Goal: Task Accomplishment & Management: Manage account settings

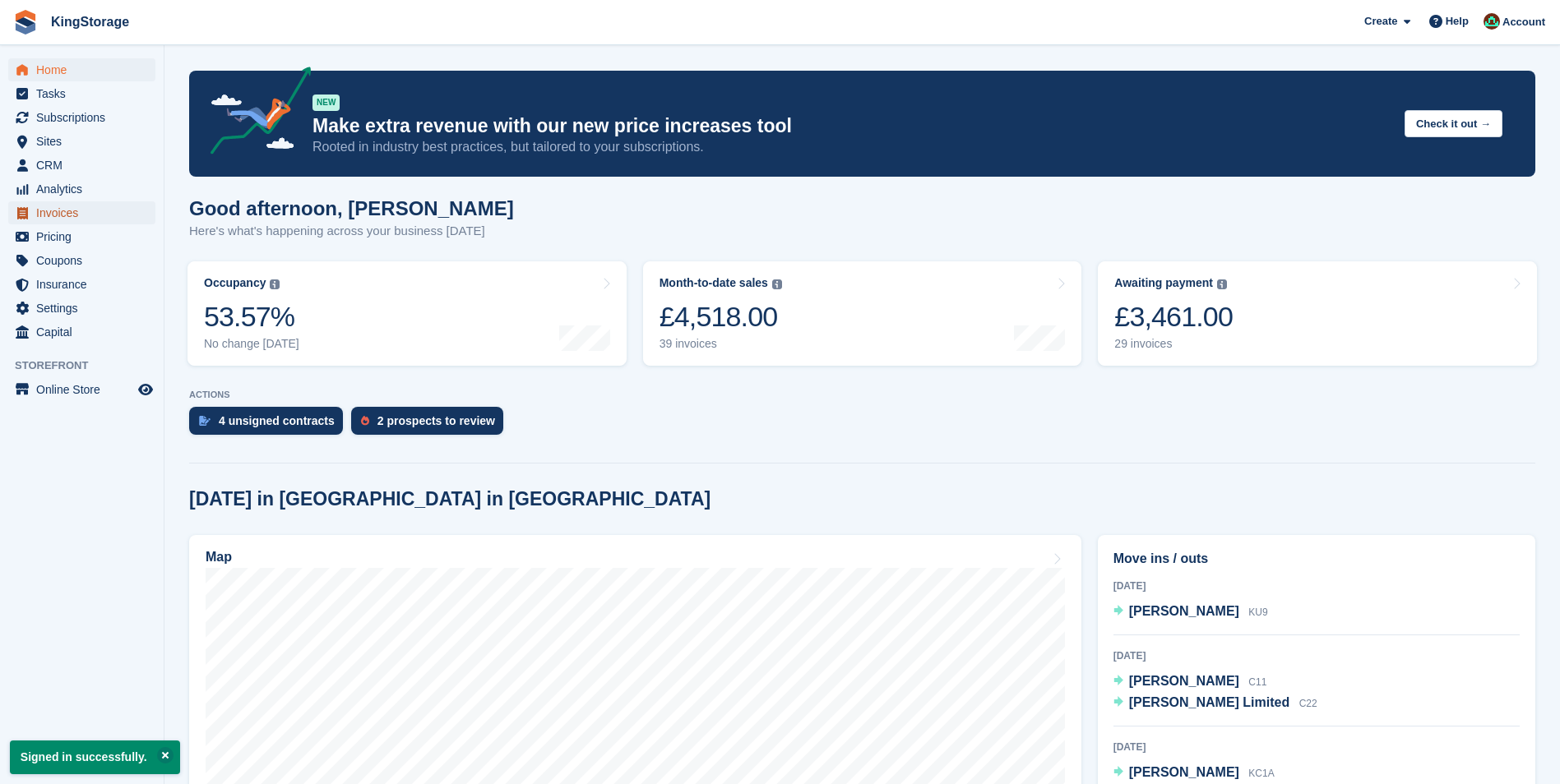
click at [48, 208] on span "Invoices" at bounding box center [85, 213] width 99 height 23
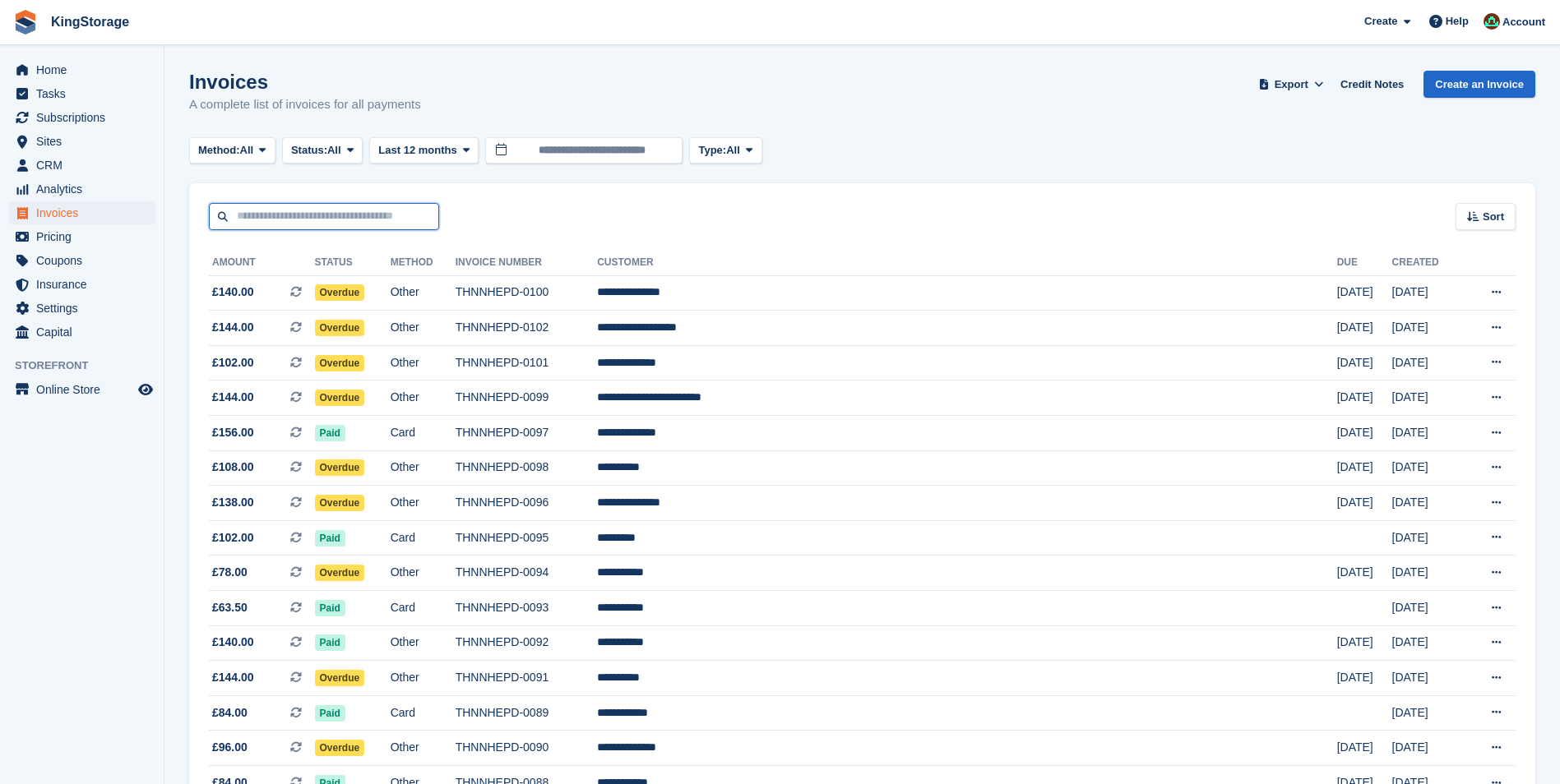
click at [306, 208] on input "text" at bounding box center [323, 216] width 230 height 27
type input "******"
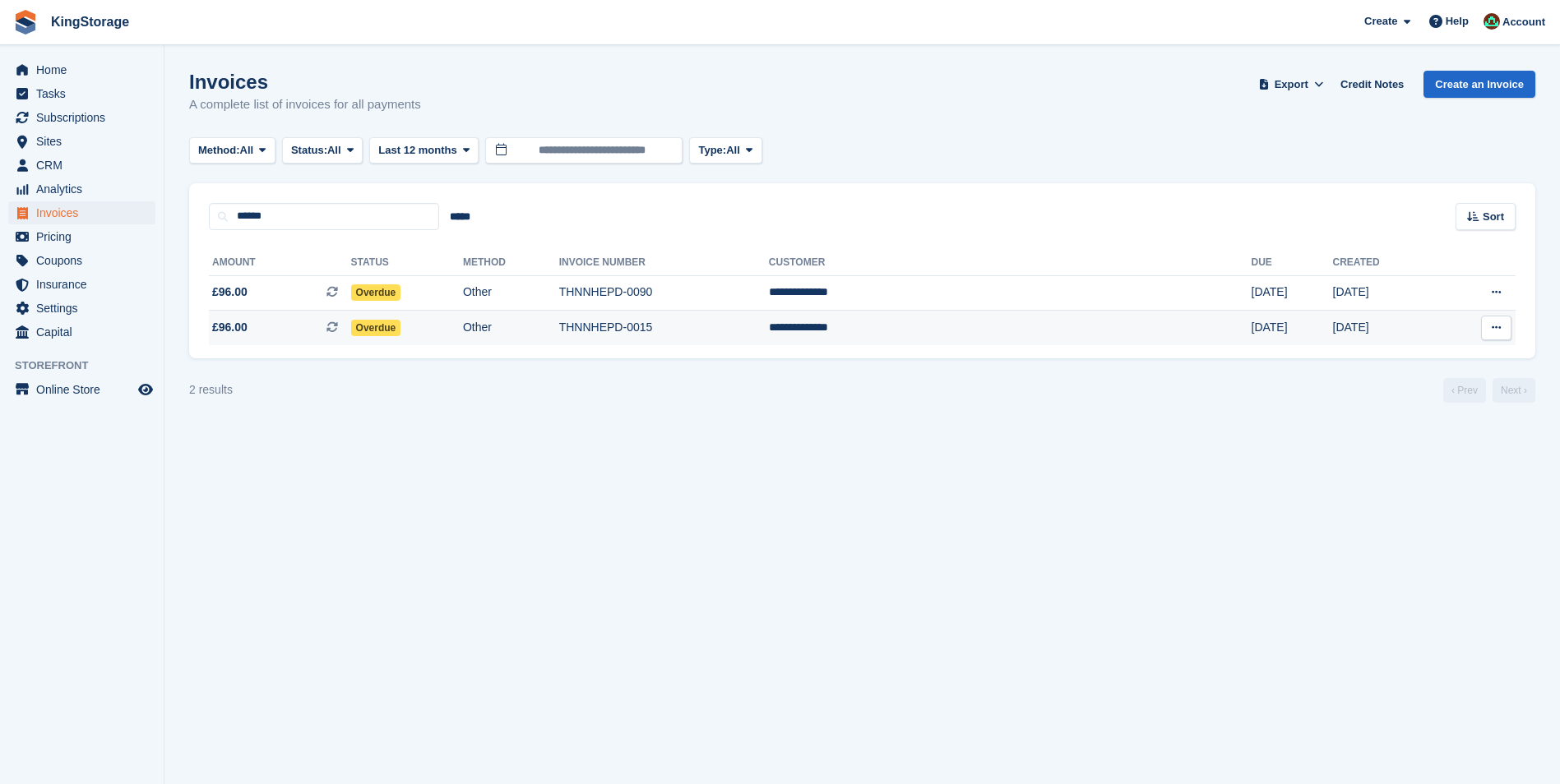
click at [728, 331] on td "THNNHEPD-0015" at bounding box center [664, 327] width 210 height 34
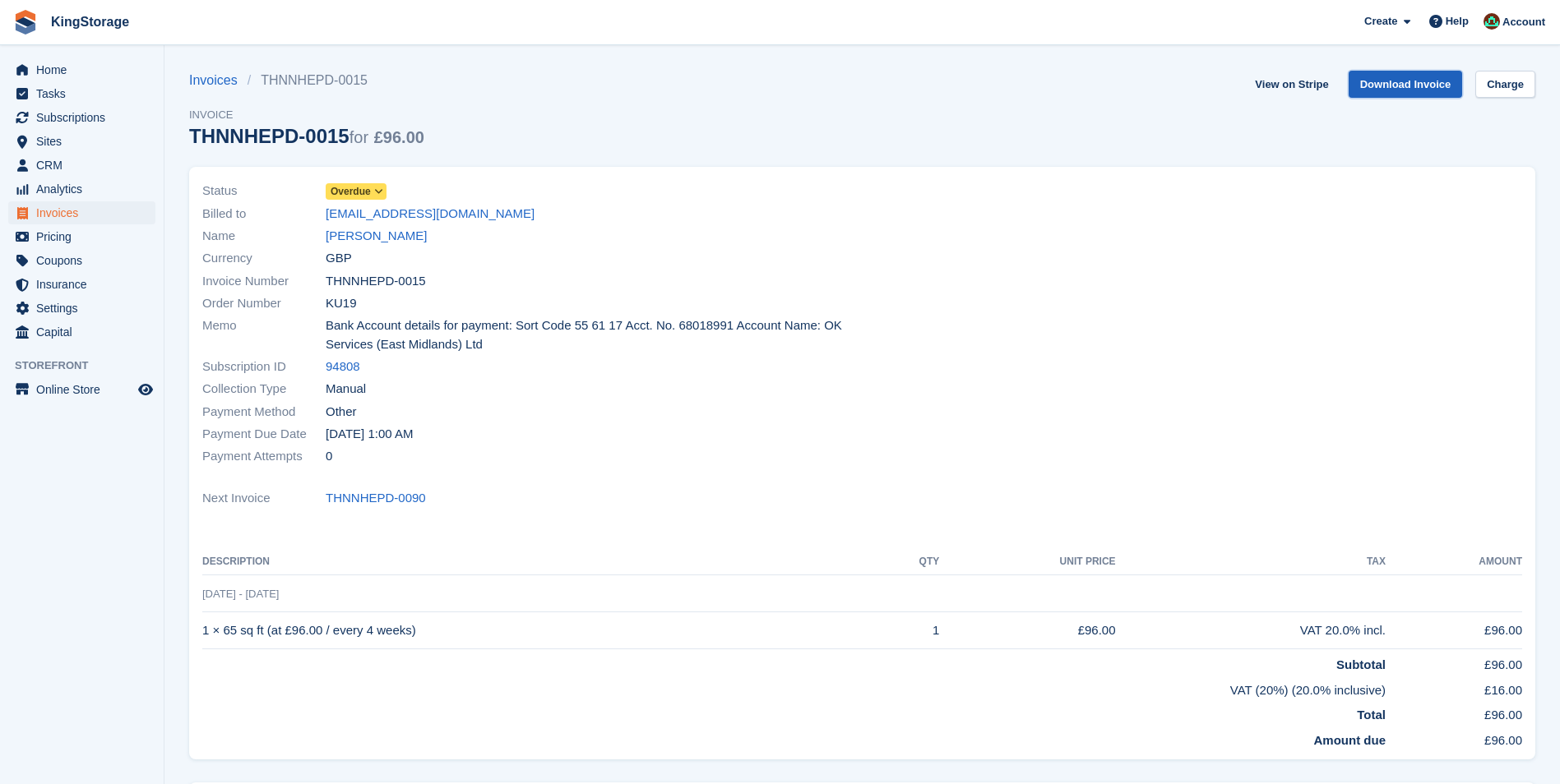
click at [1398, 91] on link "Download Invoice" at bounding box center [1405, 84] width 115 height 27
click at [376, 239] on link "[PERSON_NAME]" at bounding box center [376, 236] width 101 height 19
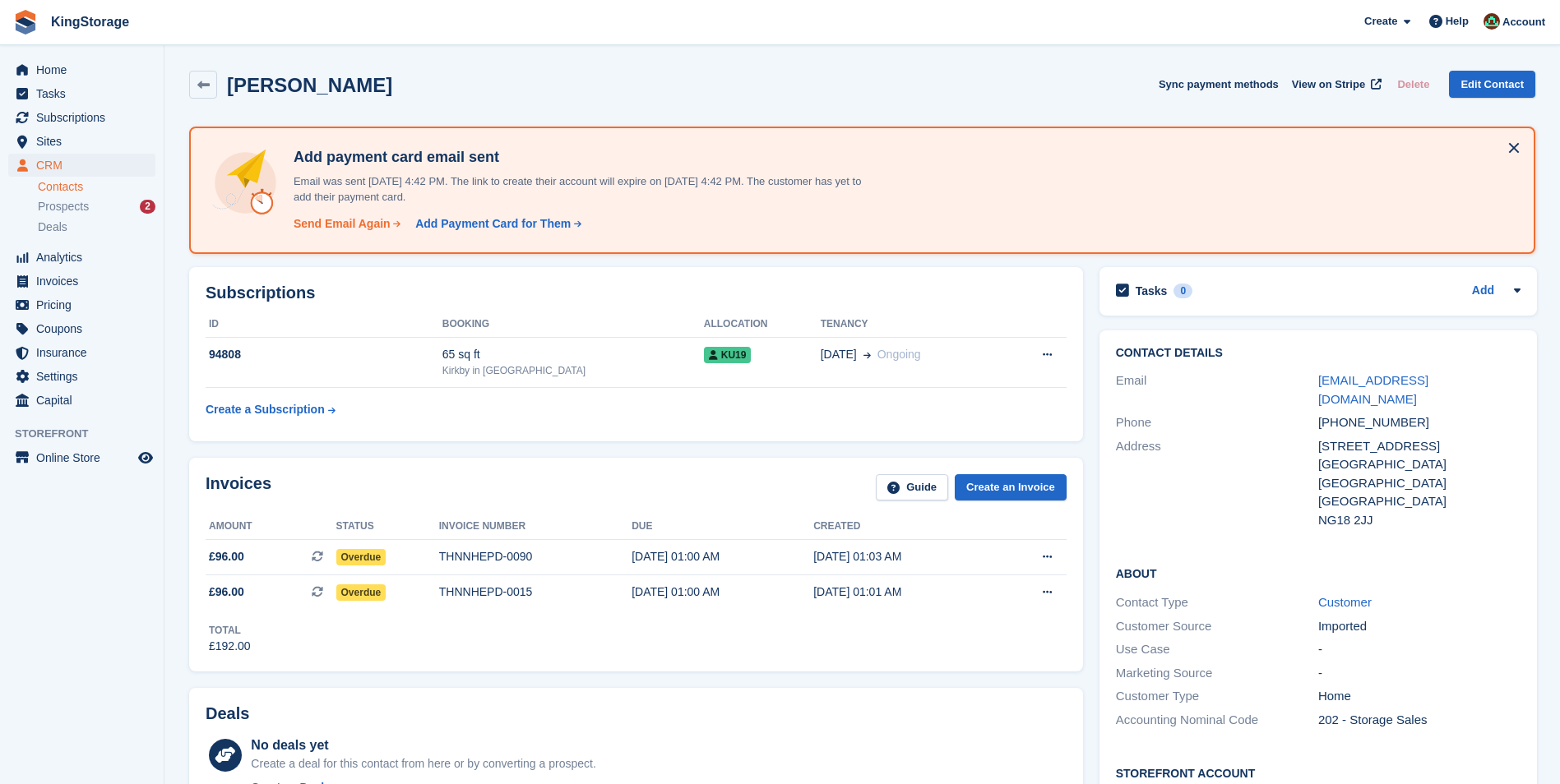
click at [362, 228] on div "Send Email Again" at bounding box center [342, 224] width 97 height 18
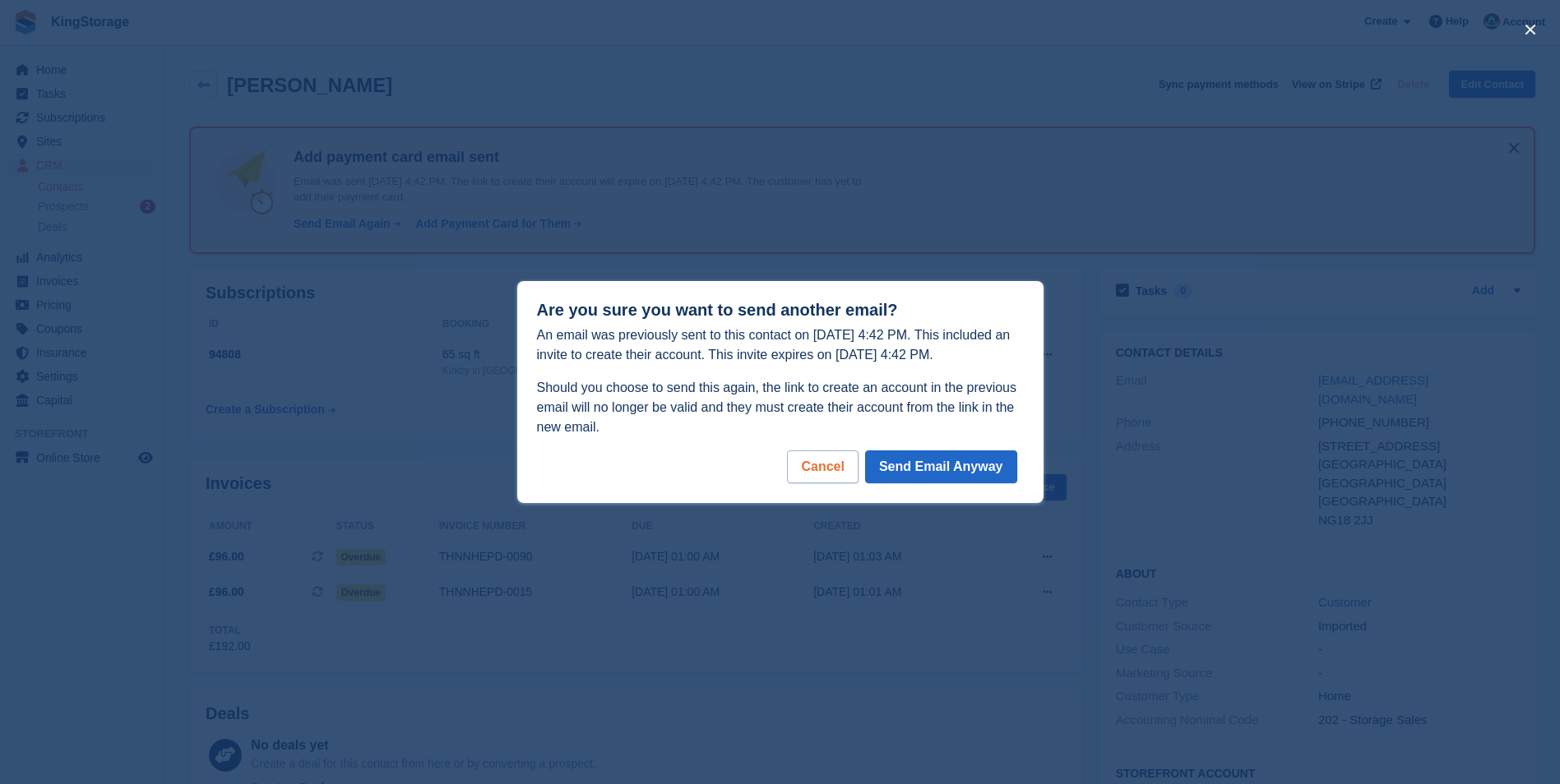
click at [835, 474] on div "Cancel" at bounding box center [823, 467] width 71 height 33
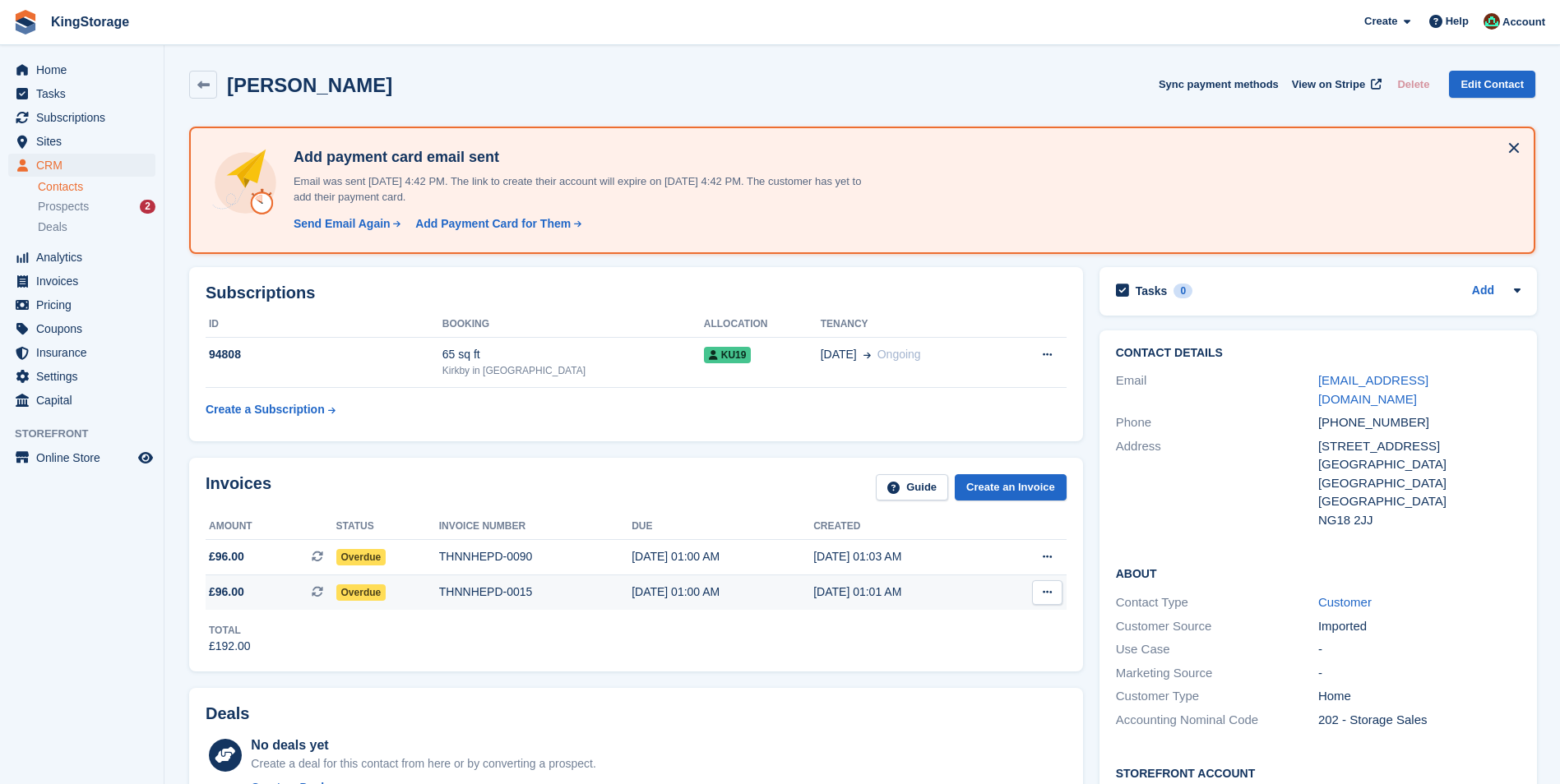
click at [383, 593] on span "Overdue" at bounding box center [360, 592] width 50 height 17
click at [362, 591] on span "Overdue" at bounding box center [360, 592] width 50 height 17
click at [427, 589] on div "Overdue" at bounding box center [387, 592] width 103 height 18
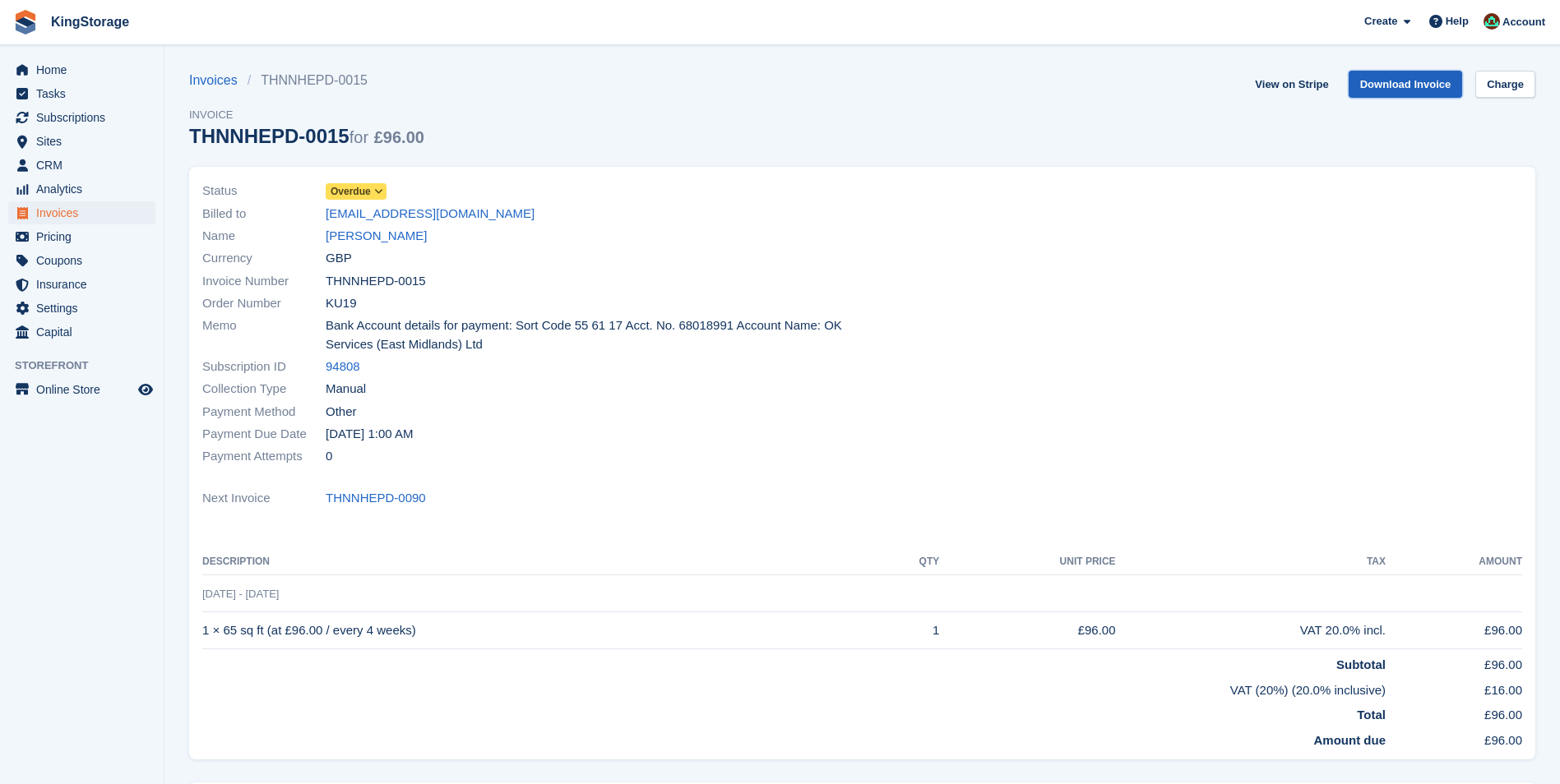
click at [1428, 83] on link "Download Invoice" at bounding box center [1405, 84] width 115 height 27
click at [356, 228] on link "Talisa Grafton" at bounding box center [376, 236] width 101 height 19
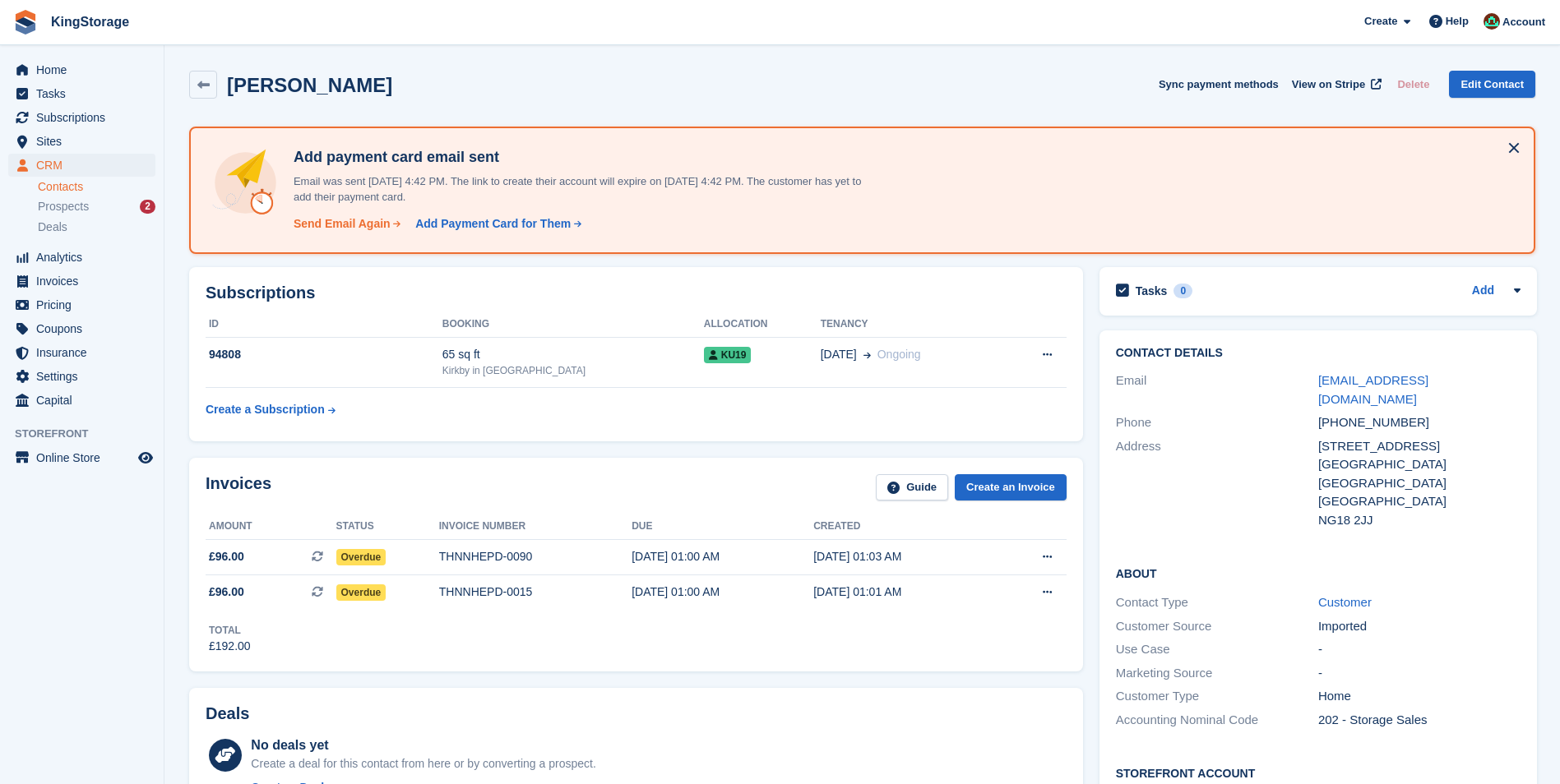
click at [357, 229] on div "Send Email Again" at bounding box center [342, 224] width 97 height 18
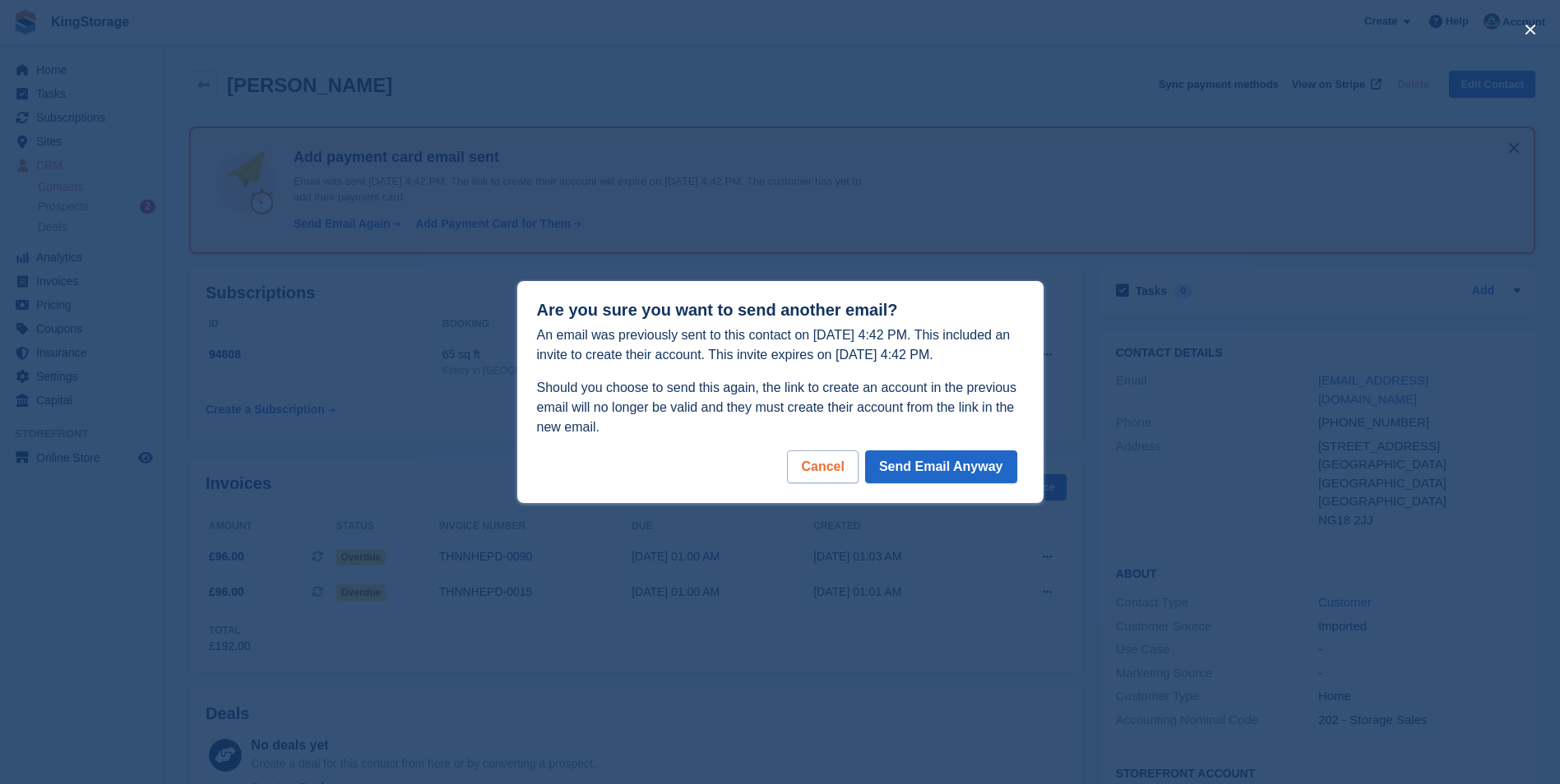
click at [820, 460] on div "Cancel" at bounding box center [823, 467] width 71 height 33
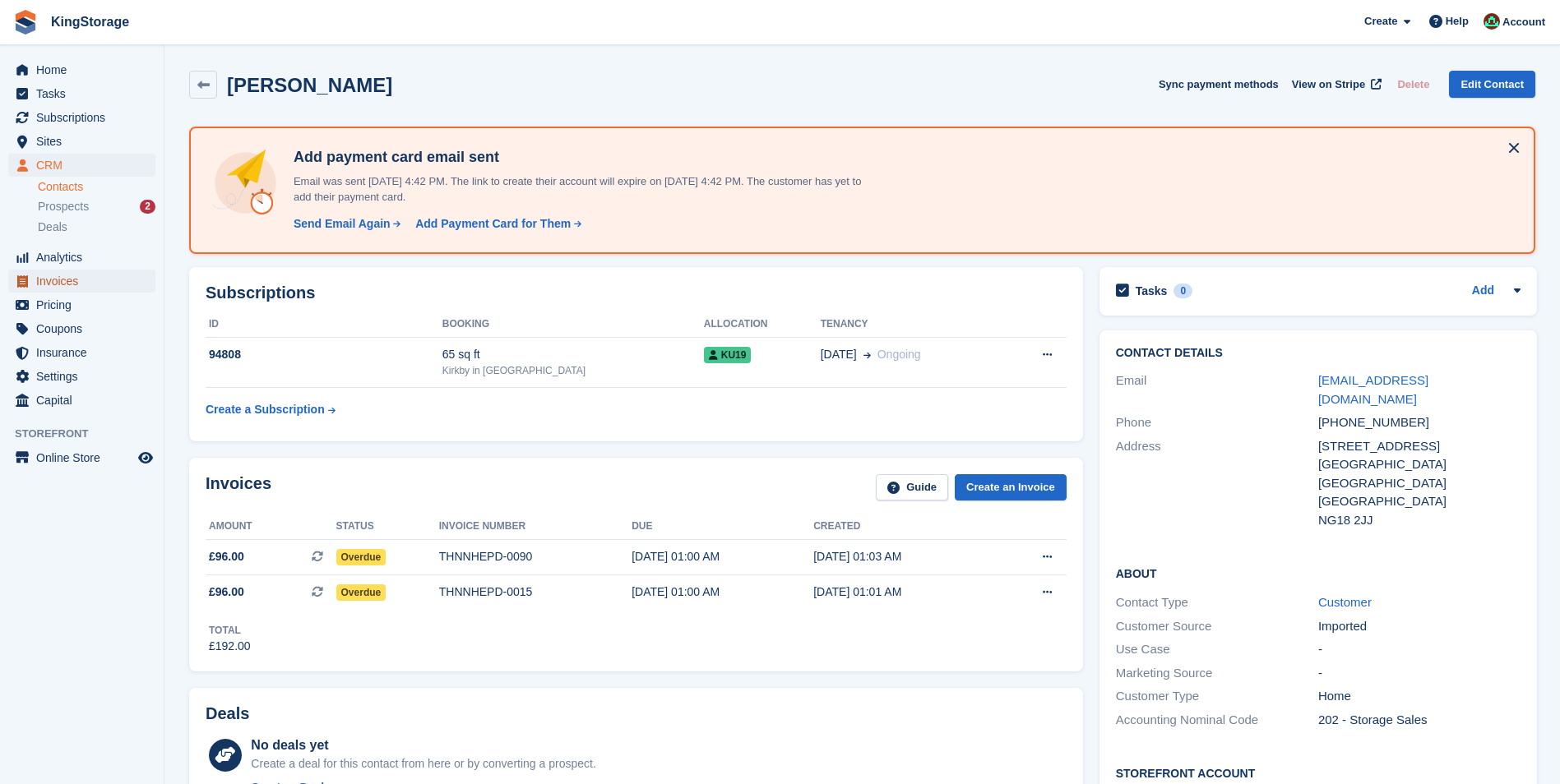
click at [70, 285] on span "Invoices" at bounding box center [85, 281] width 99 height 23
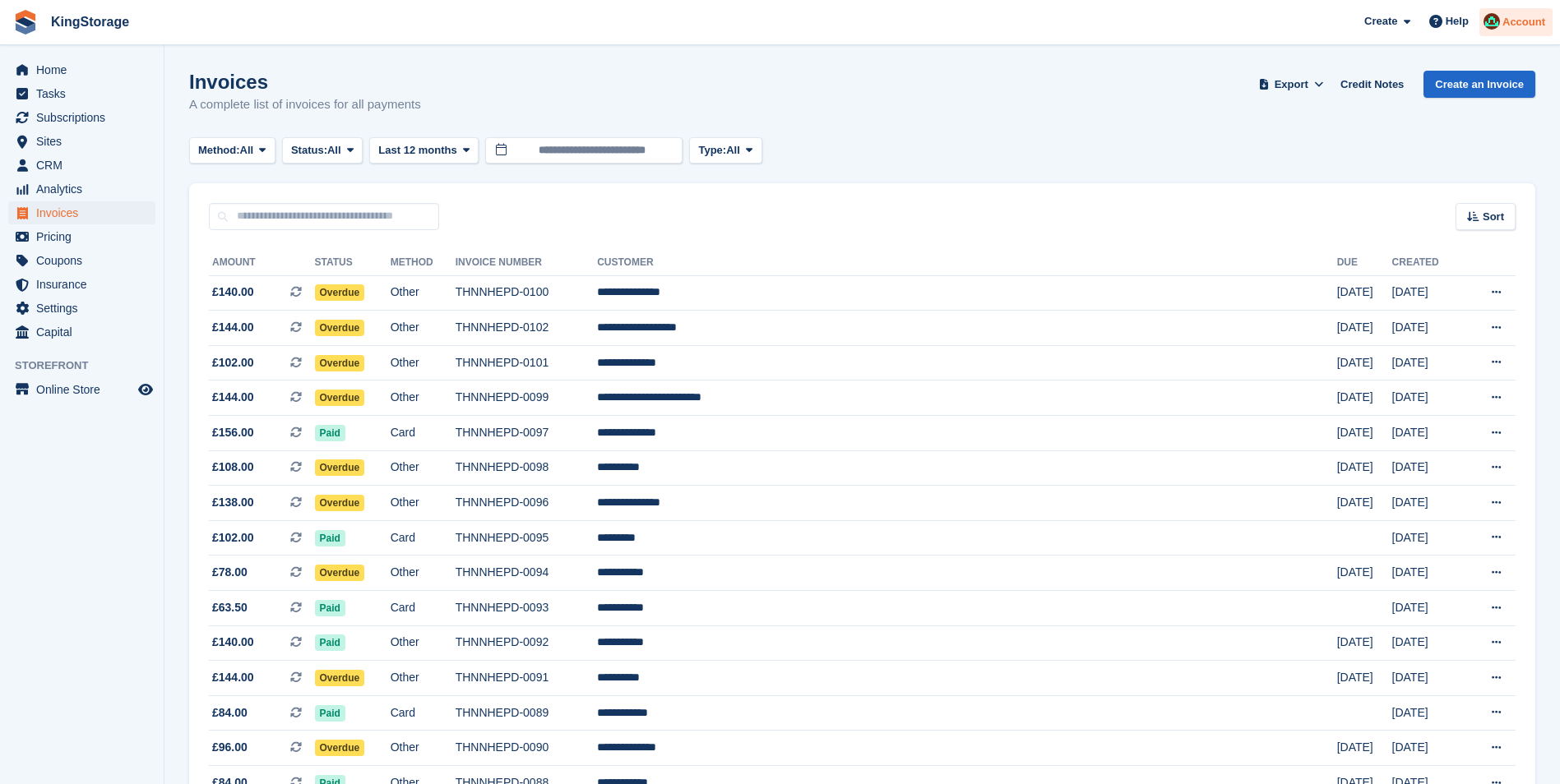
click at [1523, 27] on span "Account" at bounding box center [1524, 22] width 43 height 17
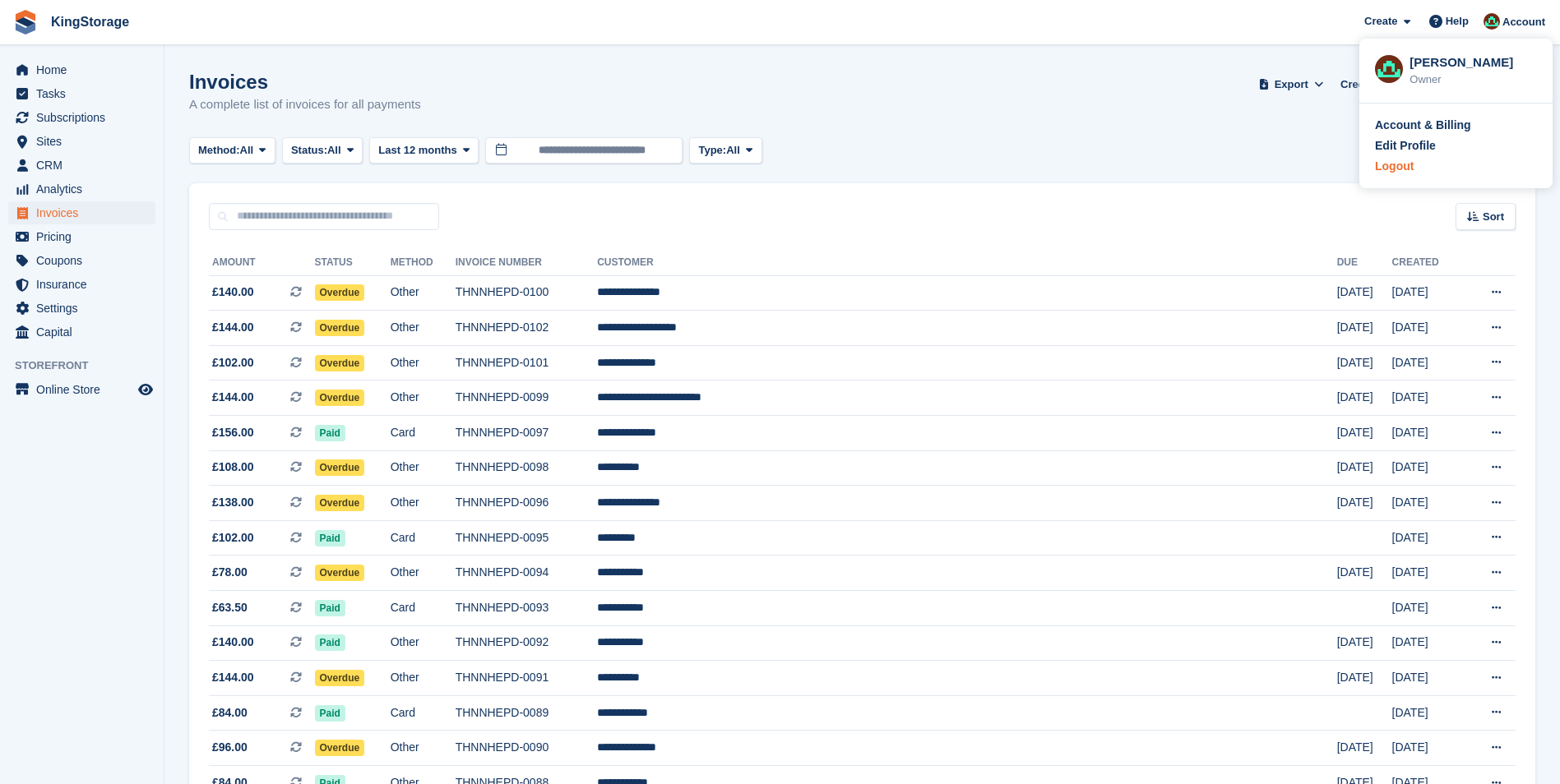
click at [1393, 172] on div "Logout" at bounding box center [1394, 166] width 38 height 18
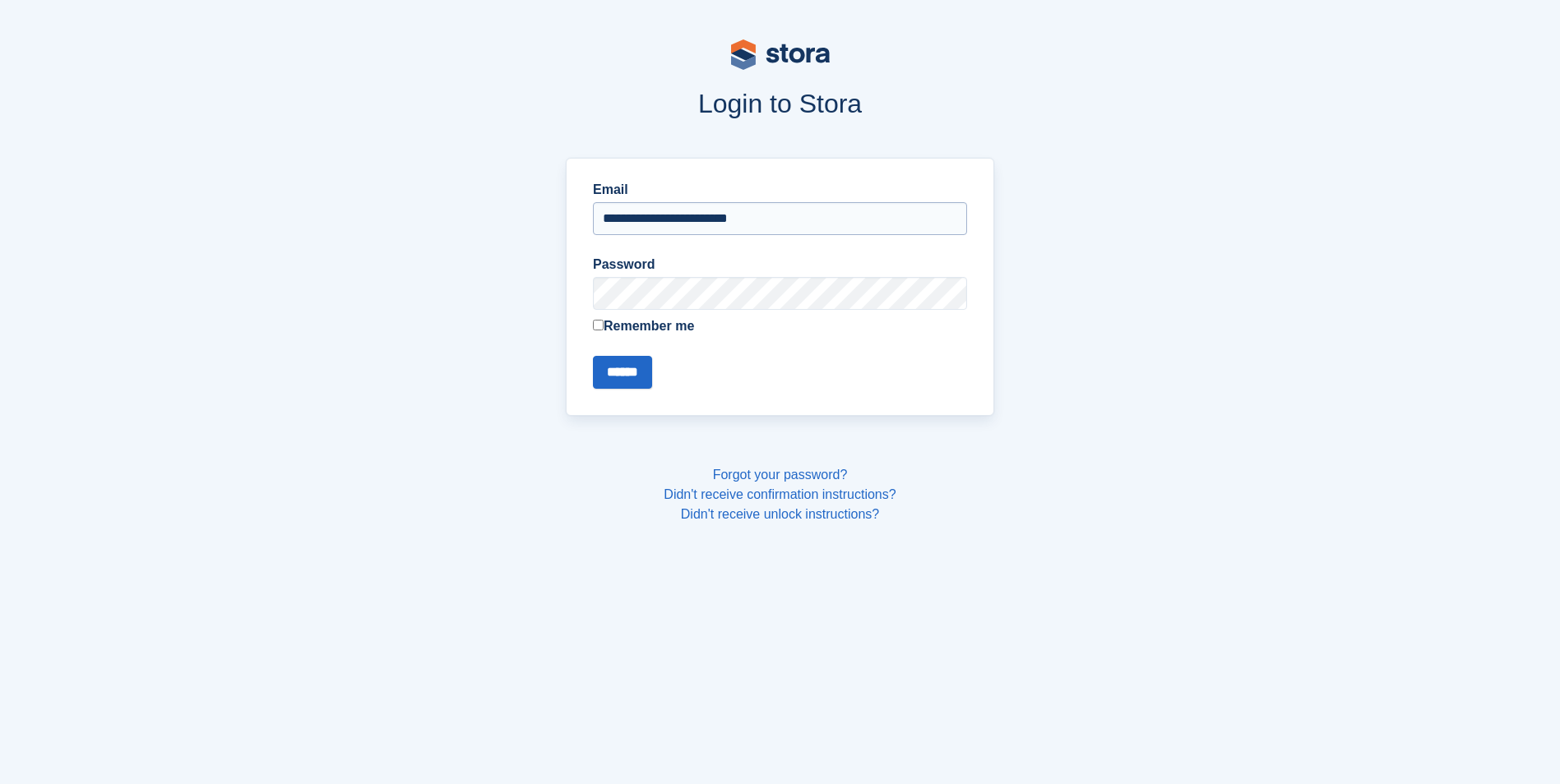
drag, startPoint x: 750, startPoint y: 218, endPoint x: 747, endPoint y: 228, distance: 10.4
click at [750, 218] on input "**********" at bounding box center [780, 219] width 374 height 33
type input "**********"
click at [633, 378] on input "******" at bounding box center [622, 373] width 59 height 33
